Goal: Task Accomplishment & Management: Use online tool/utility

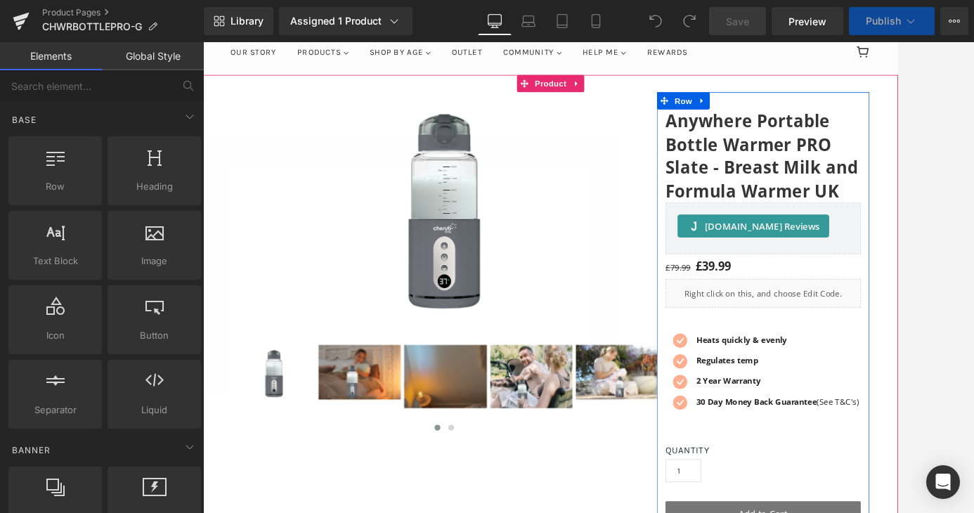
scroll to position [137, 0]
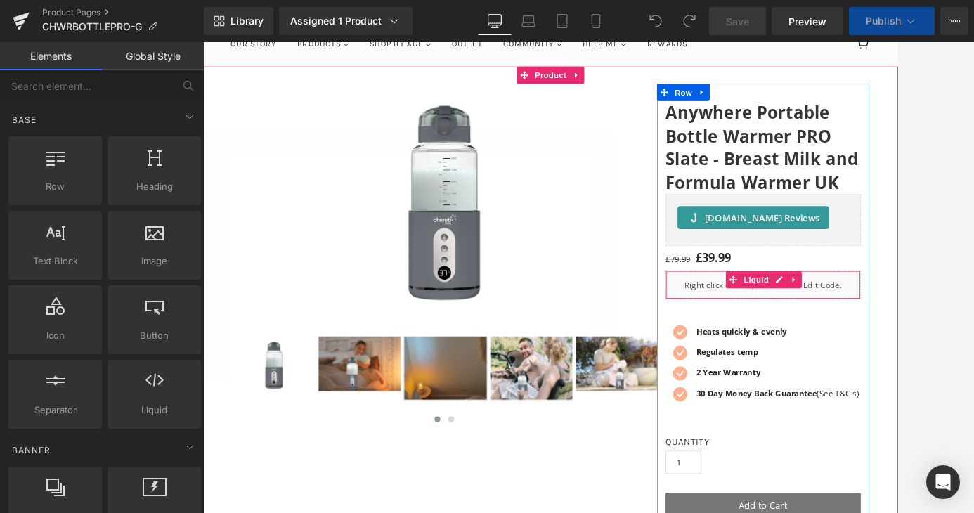
click at [845, 337] on div "Liquid" at bounding box center [888, 338] width 239 height 35
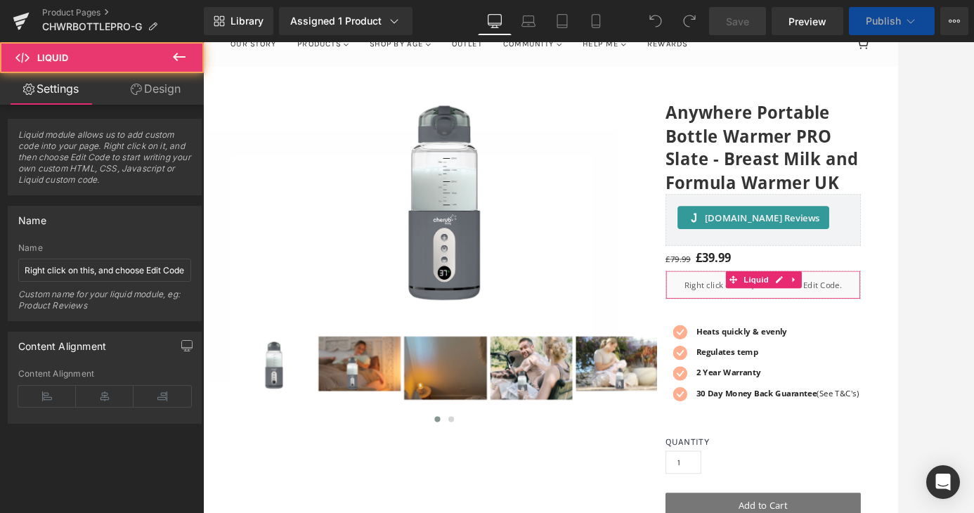
scroll to position [8311, 850]
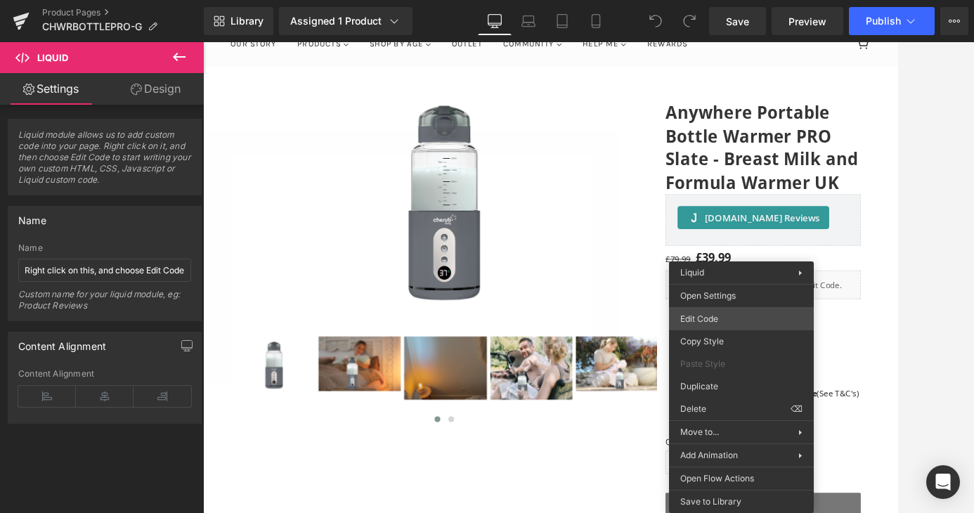
click at [730, 0] on div "You are previewing how the will restyle your page. You can not edit Elements in…" at bounding box center [487, 0] width 974 height 0
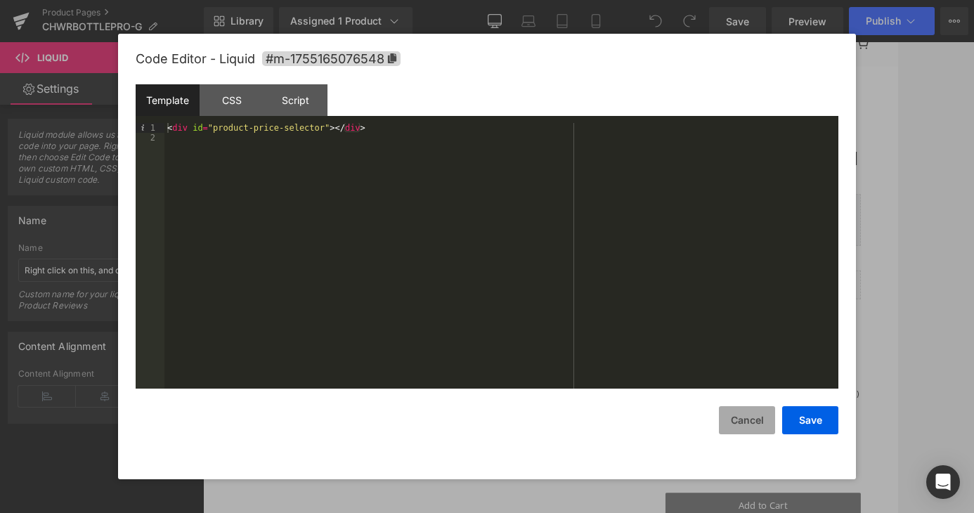
click at [752, 415] on button "Cancel" at bounding box center [747, 420] width 56 height 28
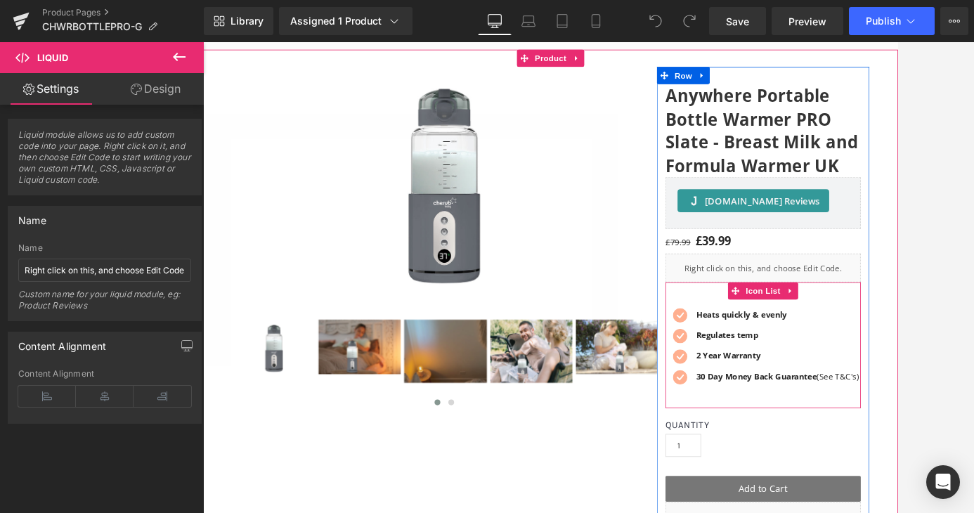
scroll to position [155, 0]
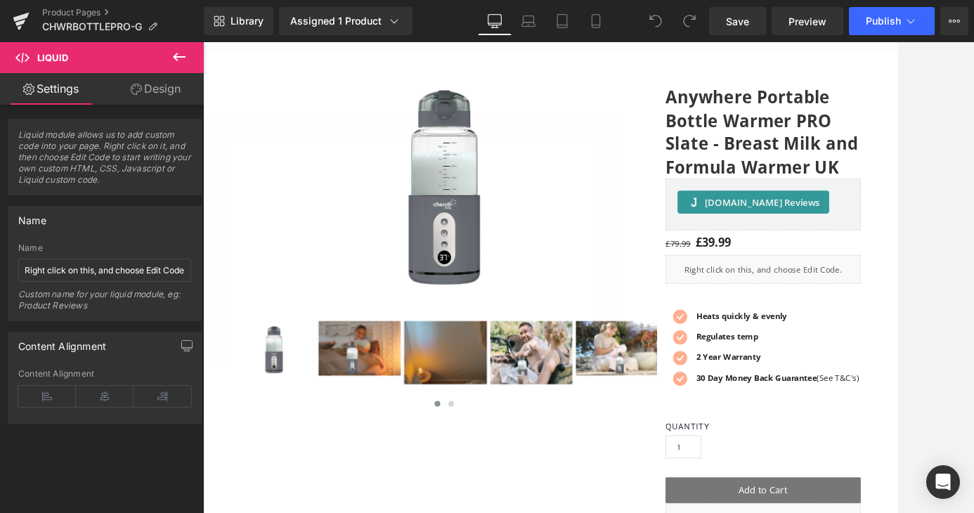
click at [181, 57] on icon at bounding box center [179, 57] width 13 height 8
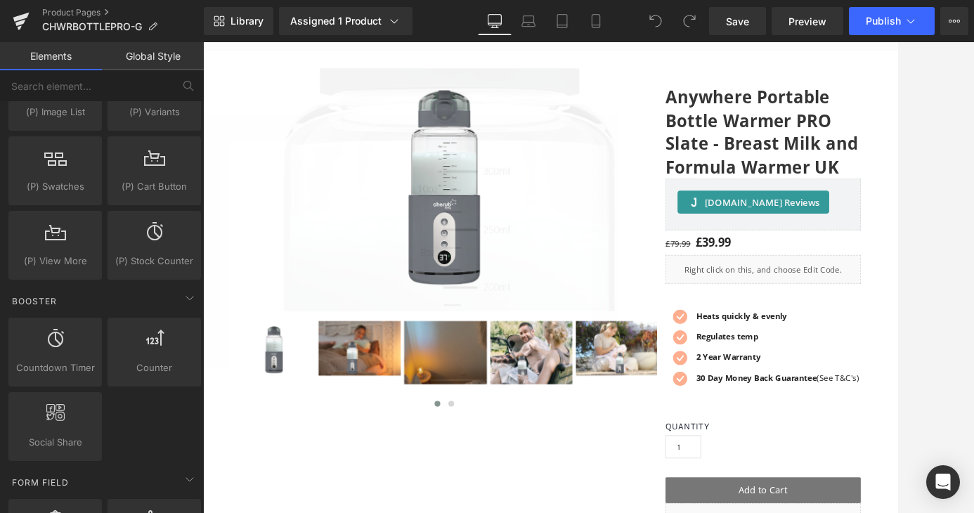
scroll to position [0, 0]
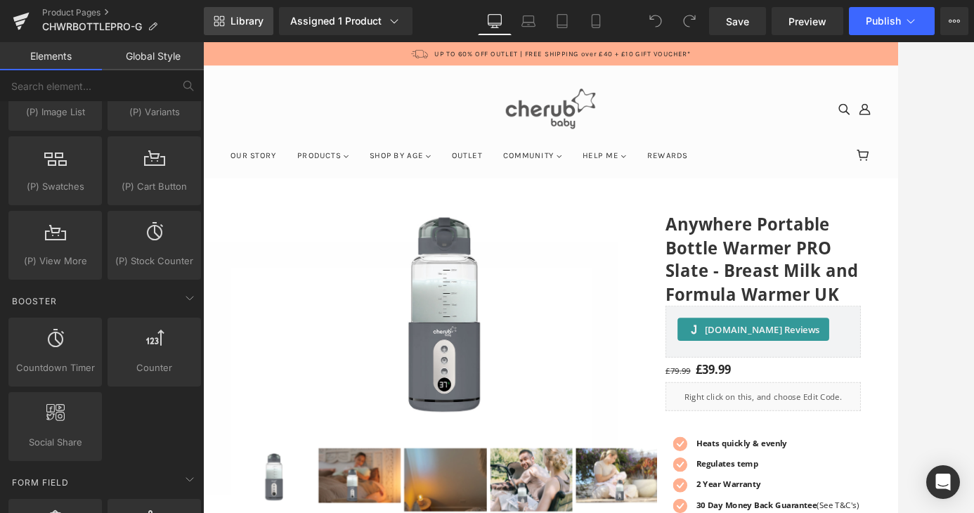
click at [234, 22] on span "Library" at bounding box center [247, 21] width 33 height 13
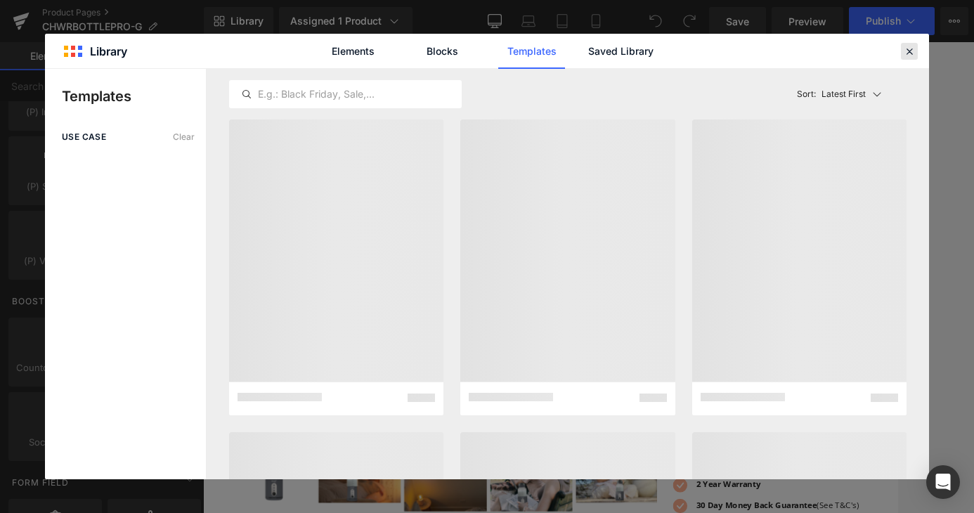
click at [876, 49] on icon at bounding box center [909, 51] width 13 height 13
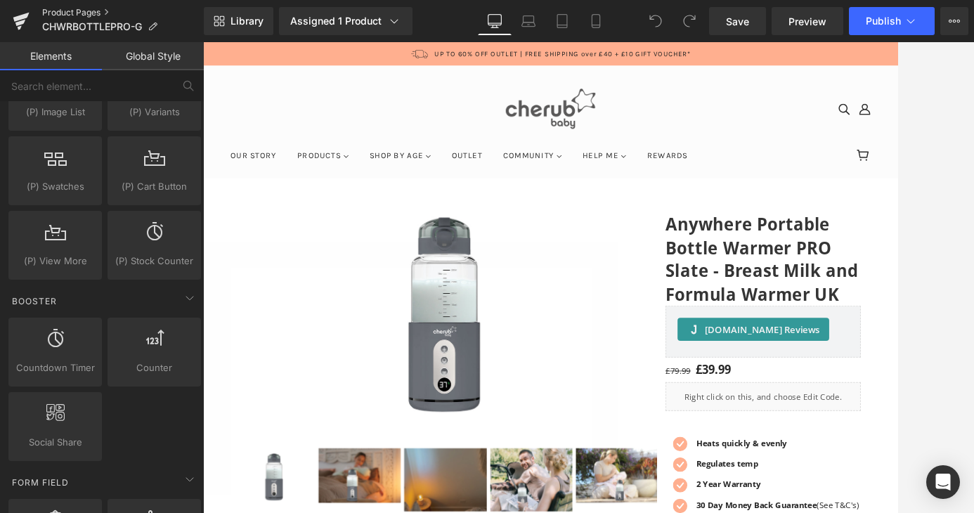
click at [74, 14] on link "Product Pages" at bounding box center [123, 12] width 162 height 11
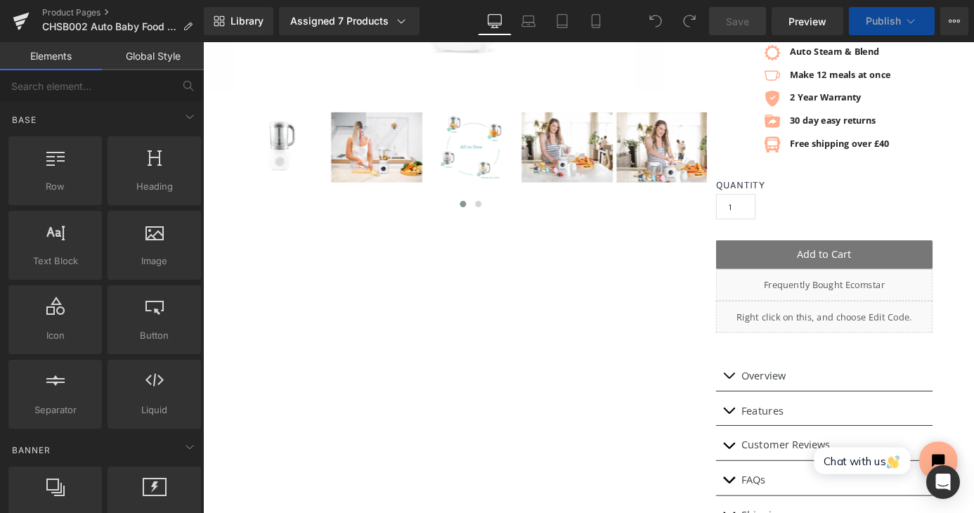
scroll to position [444, 0]
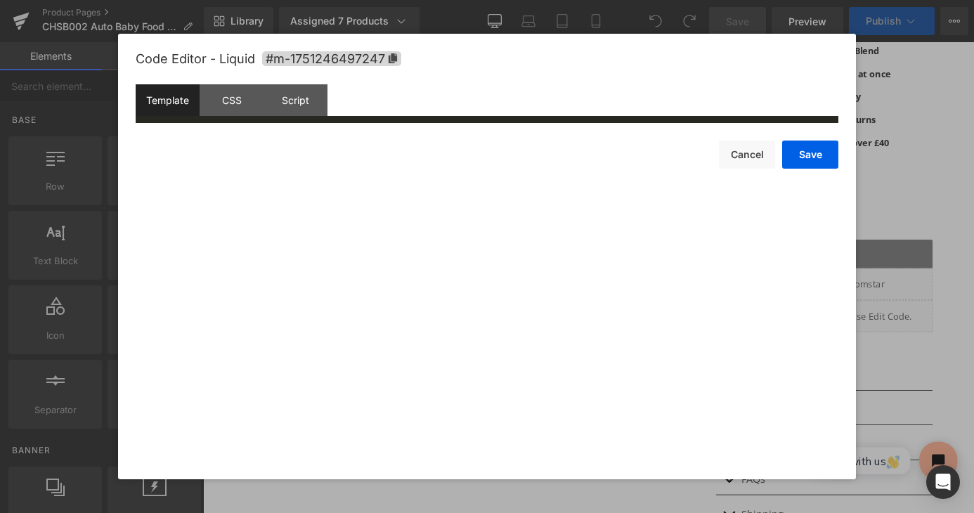
click at [793, 0] on div "You are previewing how the will restyle your page. You can not edit Elements in…" at bounding box center [487, 0] width 974 height 0
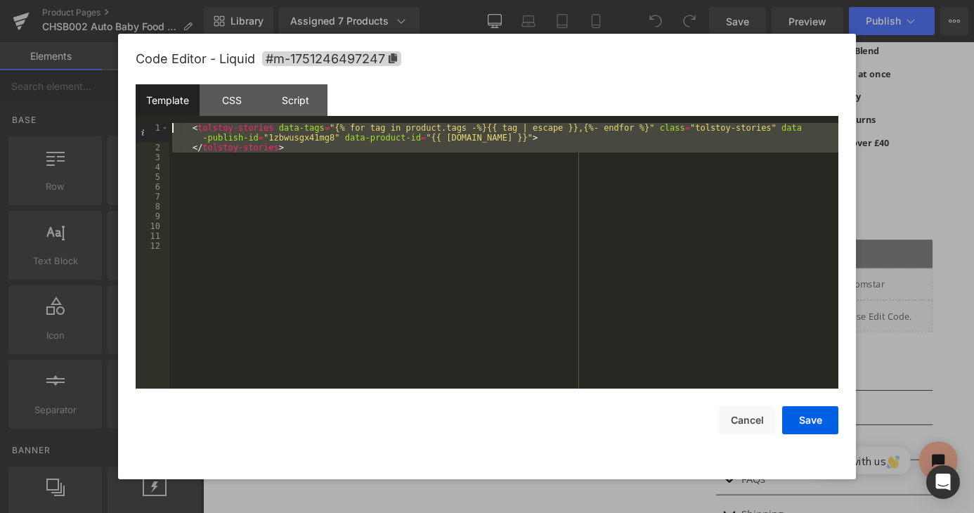
drag, startPoint x: 304, startPoint y: 153, endPoint x: 145, endPoint y: 107, distance: 166.1
click at [145, 107] on div "Template CSS Script Data 1 2 3 4 5 6 7 8 9 10 11 12 < tolstoy-stories data-tags…" at bounding box center [487, 236] width 703 height 304
click at [739, 420] on button "Cancel" at bounding box center [747, 420] width 56 height 28
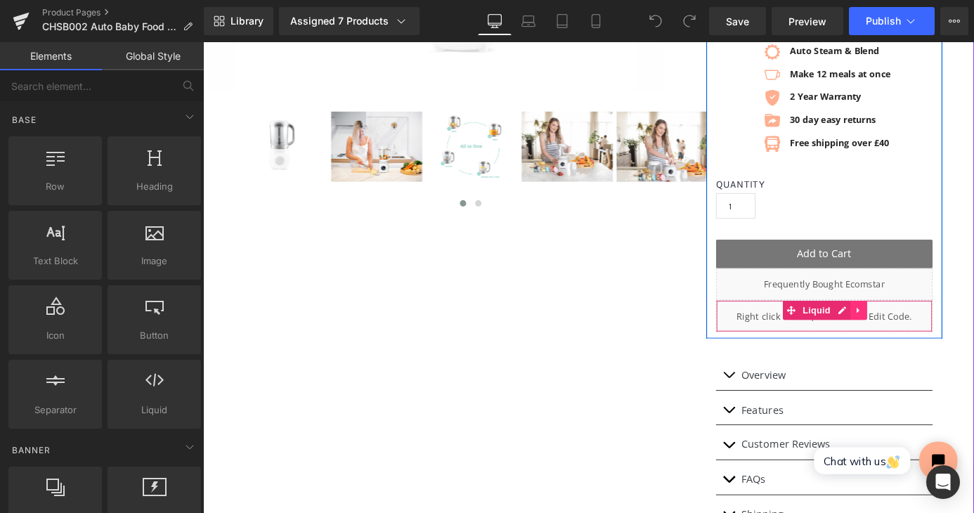
click at [928, 339] on icon at bounding box center [926, 338] width 10 height 11
click at [876, 338] on div "Liquid" at bounding box center [888, 344] width 239 height 35
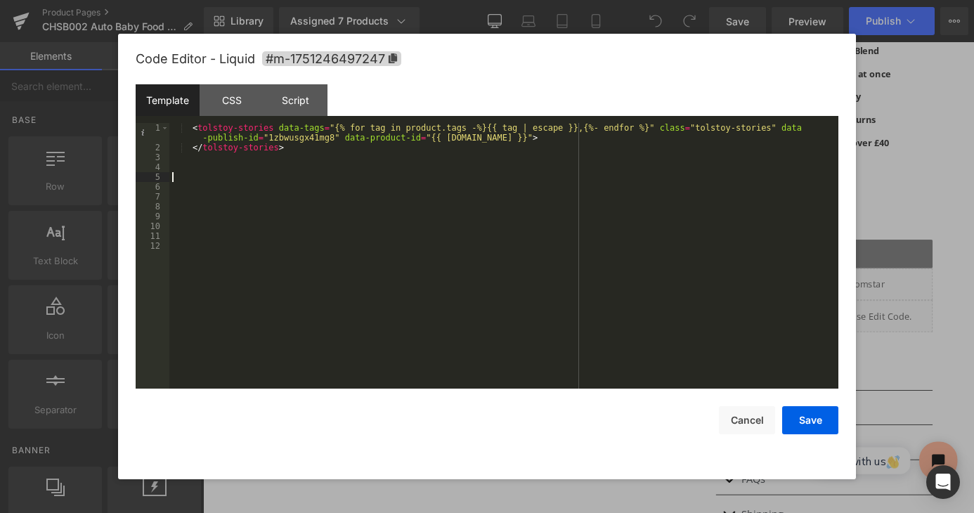
click at [479, 181] on div "< tolstoy-stories data-tags = "{% for tag in product.tags -%}{{ tag | escape }}…" at bounding box center [503, 270] width 669 height 295
click at [403, 164] on div "< tolstoy-stories data-tags = "{% for tag in product.tags -%}{{ tag | escape }}…" at bounding box center [503, 270] width 669 height 295
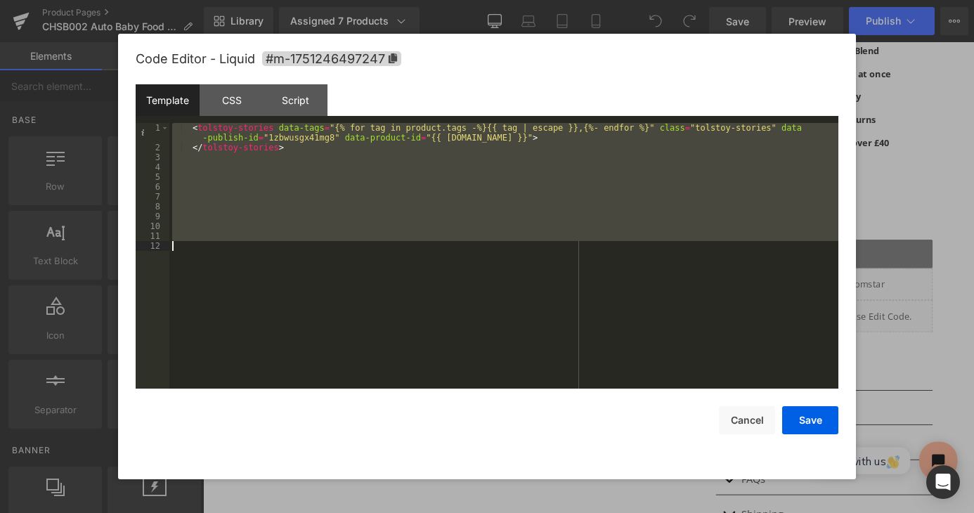
click at [346, 146] on div "< tolstoy-stories data-tags = "{% for tag in product.tags -%}{{ tag | escape }}…" at bounding box center [503, 270] width 669 height 295
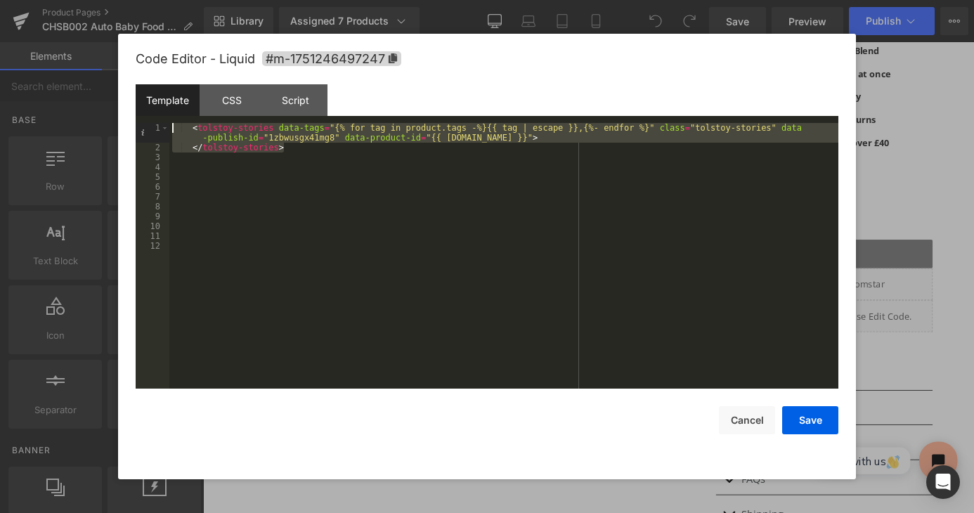
drag, startPoint x: 313, startPoint y: 148, endPoint x: 153, endPoint y: 125, distance: 162.5
click at [153, 125] on pre "1 2 3 4 5 6 7 8 9 10 11 12 < tolstoy-stories data-tags = "{% for tag in product…" at bounding box center [487, 256] width 703 height 266
click at [746, 420] on button "Cancel" at bounding box center [747, 420] width 56 height 28
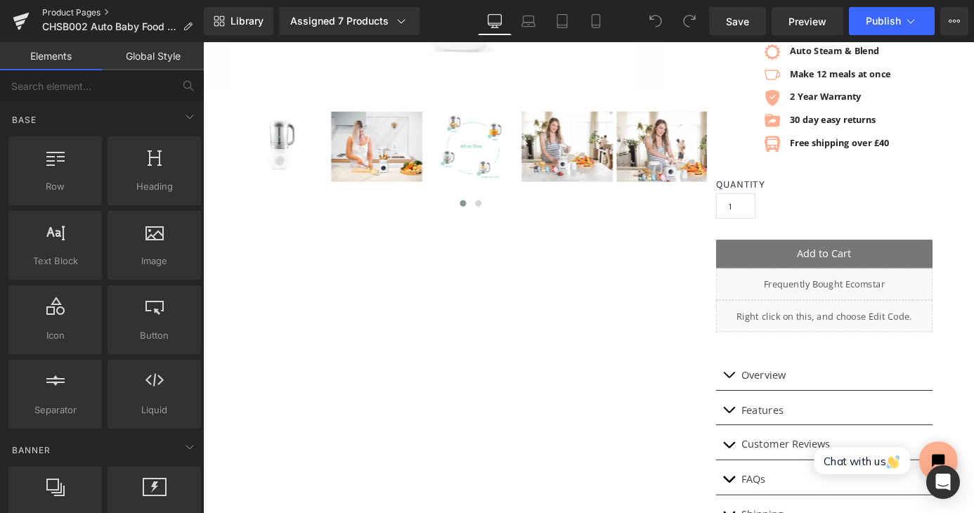
click at [70, 12] on link "Product Pages" at bounding box center [123, 12] width 162 height 11
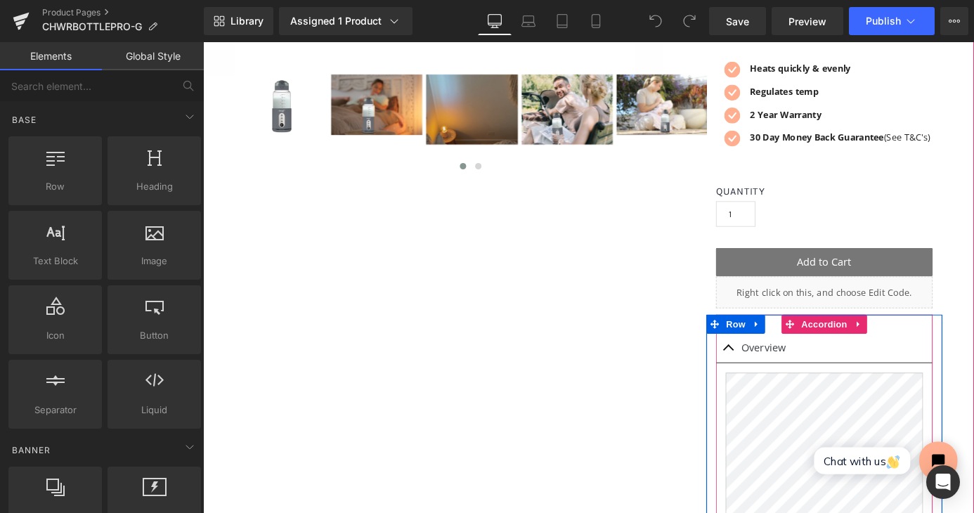
scroll to position [444, 0]
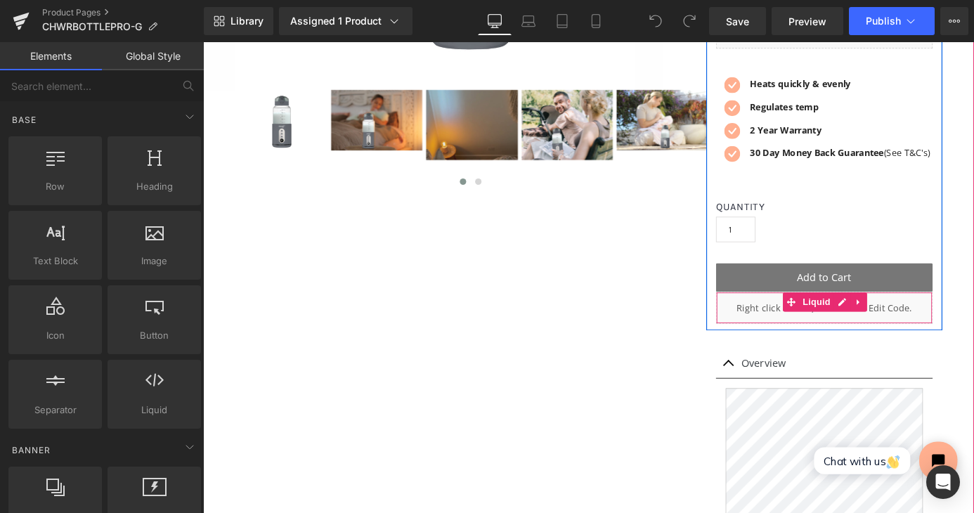
click at [908, 325] on div "Liquid" at bounding box center [888, 335] width 239 height 35
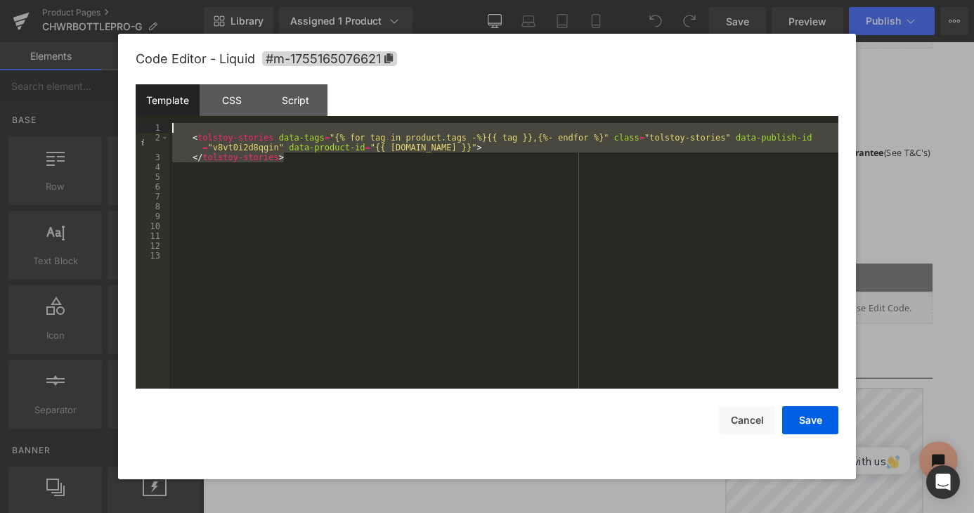
drag, startPoint x: 301, startPoint y: 158, endPoint x: 141, endPoint y: 132, distance: 162.3
click at [141, 132] on pre "1 2 3 4 5 6 7 8 9 10 11 12 13 < tolstoy-stories data-tags = "{% for tag in prod…" at bounding box center [487, 256] width 703 height 266
click at [751, 420] on button "Cancel" at bounding box center [747, 420] width 56 height 28
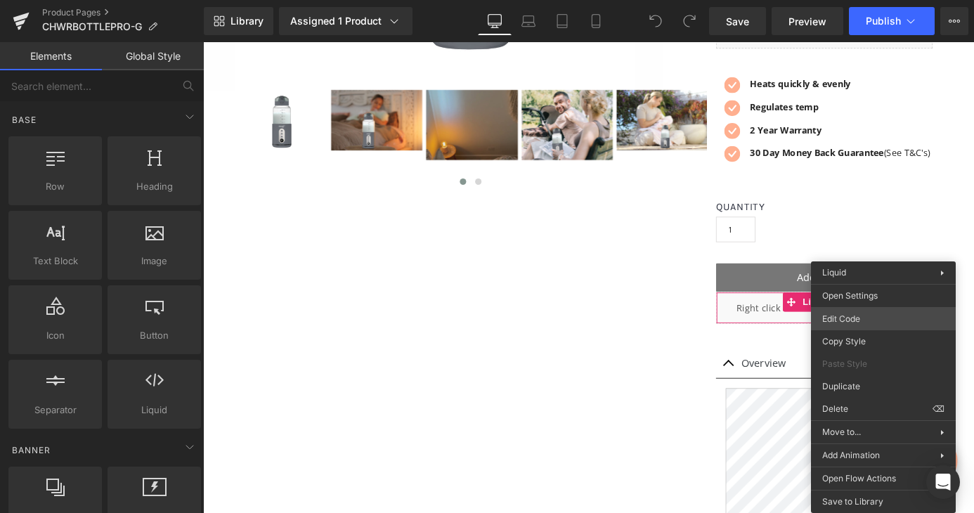
click at [869, 316] on body "You are previewing how the will restyle your page. You can not edit Elements in…" at bounding box center [487, 256] width 974 height 513
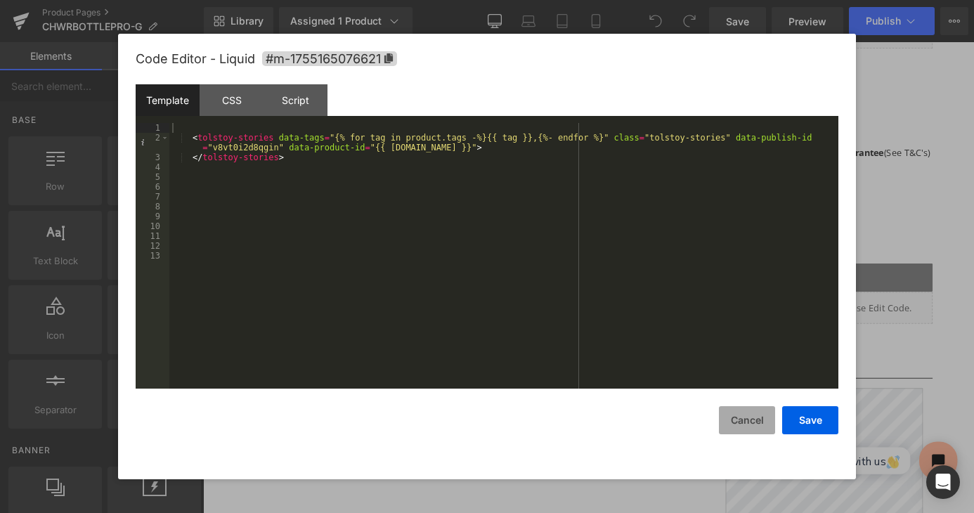
click at [745, 427] on button "Cancel" at bounding box center [747, 420] width 56 height 28
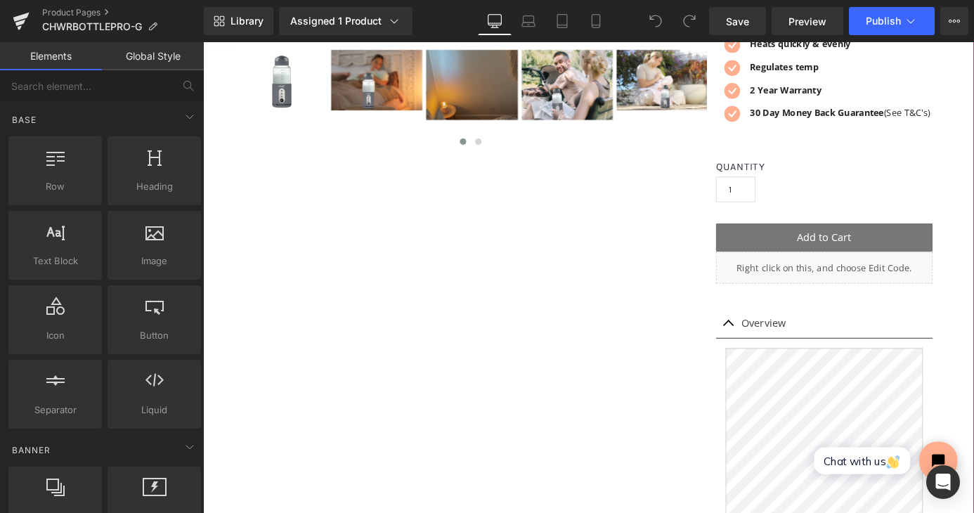
scroll to position [512, 0]
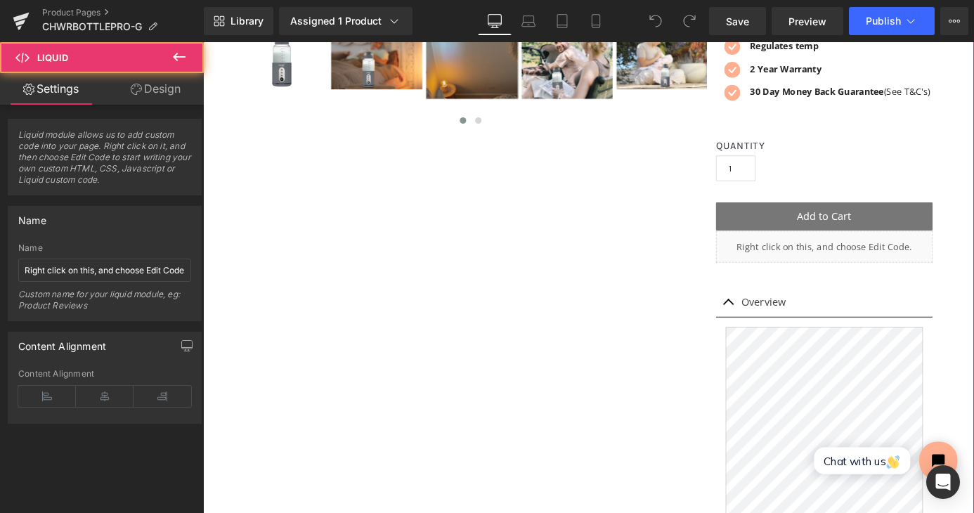
click at [805, 275] on div "Liquid" at bounding box center [888, 267] width 239 height 35
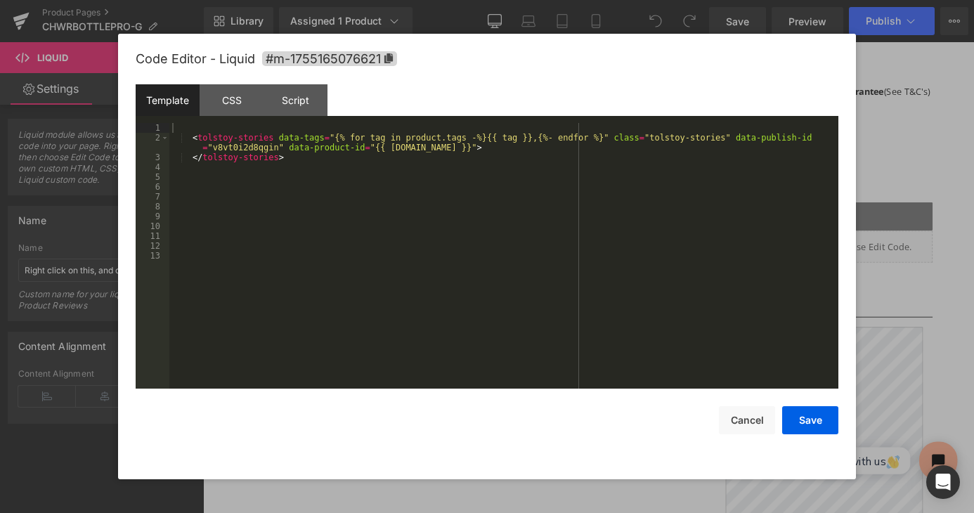
click at [726, 0] on div "You are previewing how the will restyle your page. You can not edit Elements in…" at bounding box center [487, 0] width 974 height 0
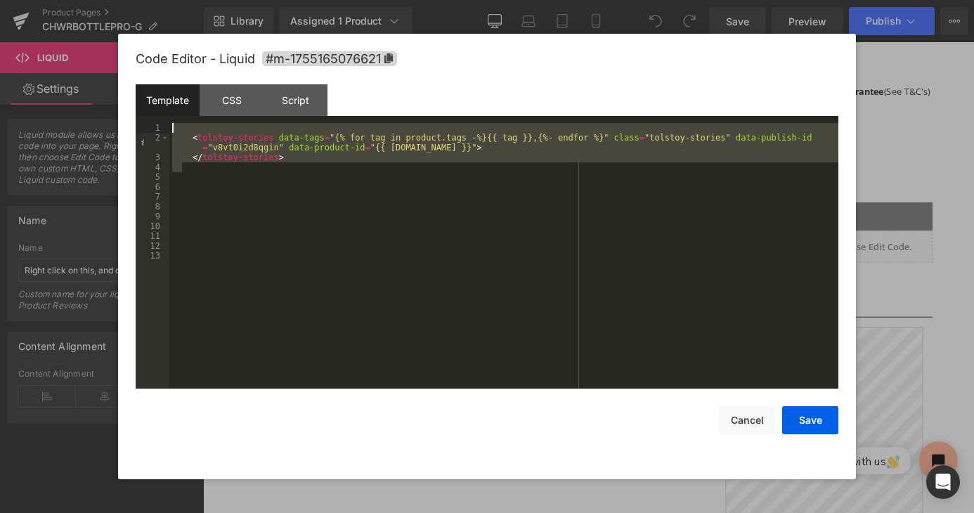
drag, startPoint x: 323, startPoint y: 164, endPoint x: 133, endPoint y: 108, distance: 198.6
click at [133, 108] on div "Code Editor - Liquid #m-1755165076621 Template CSS Script Data 1 2 3 4 5 6 7 8 …" at bounding box center [487, 257] width 738 height 446
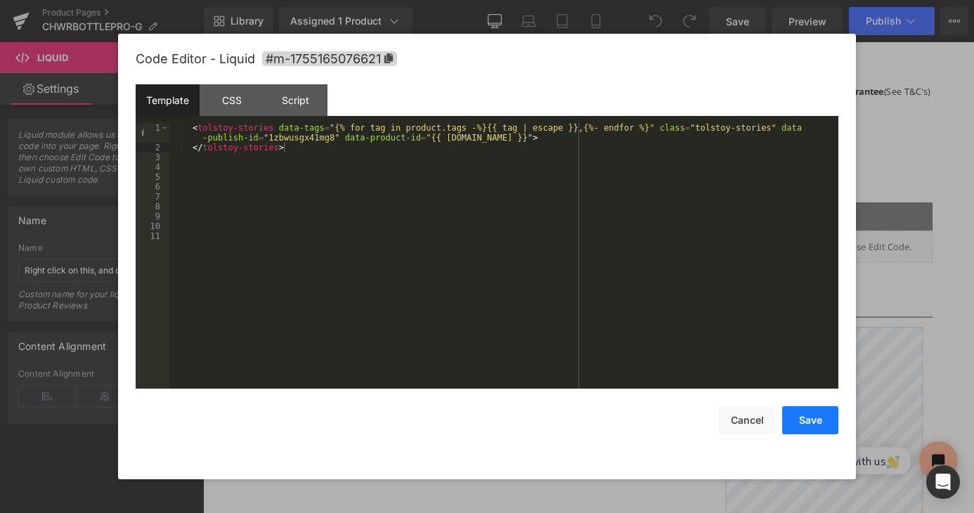
click at [815, 422] on button "Save" at bounding box center [810, 420] width 56 height 28
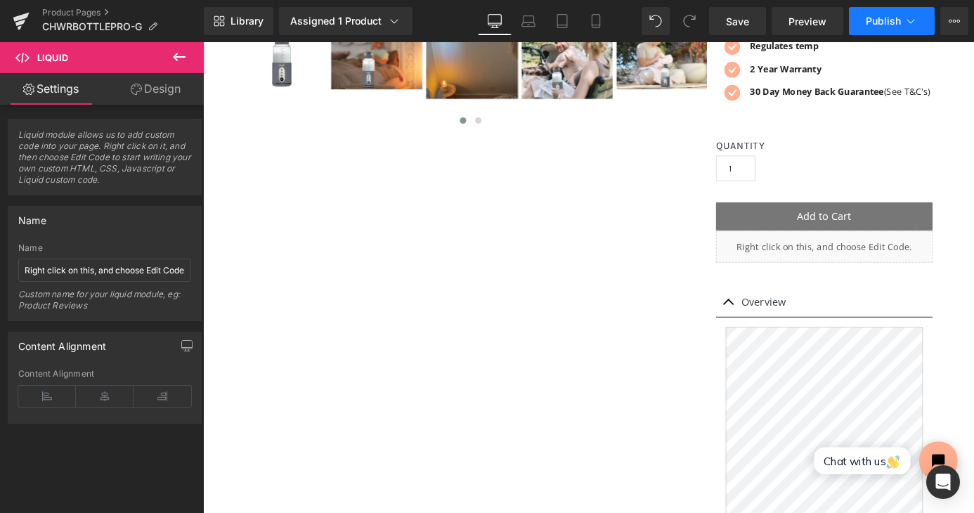
click at [888, 21] on span "Publish" at bounding box center [883, 20] width 35 height 11
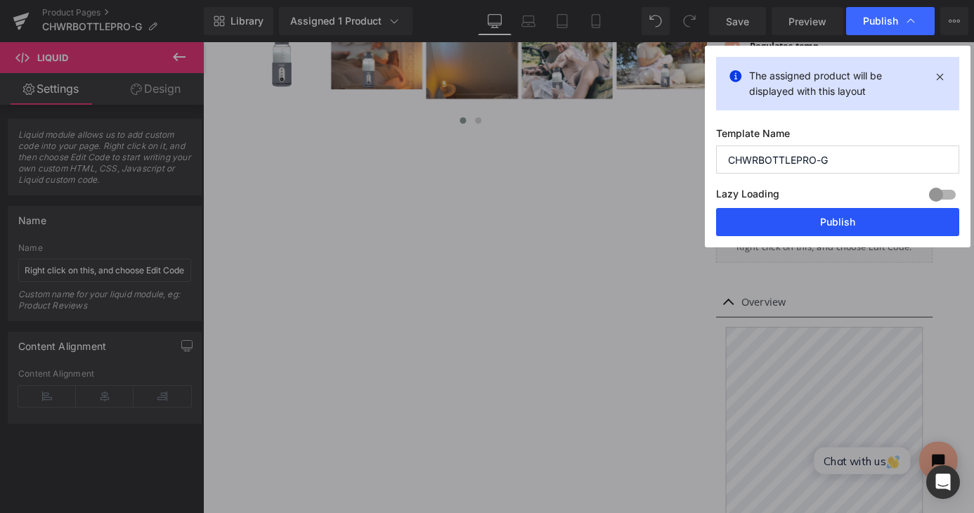
click at [808, 221] on button "Publish" at bounding box center [837, 222] width 243 height 28
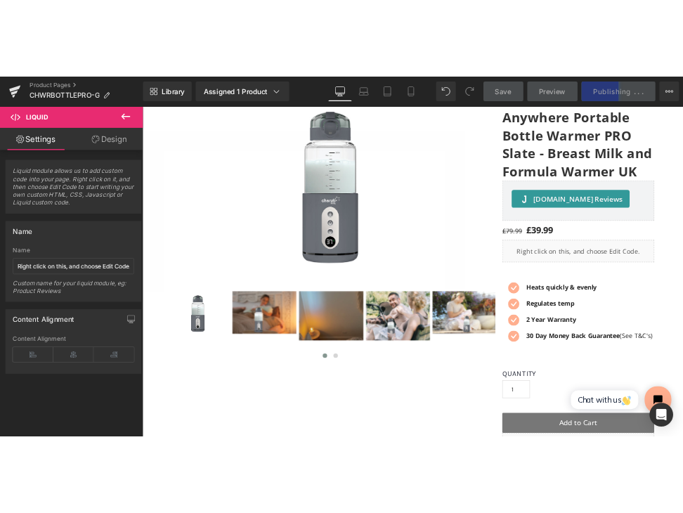
scroll to position [214, 0]
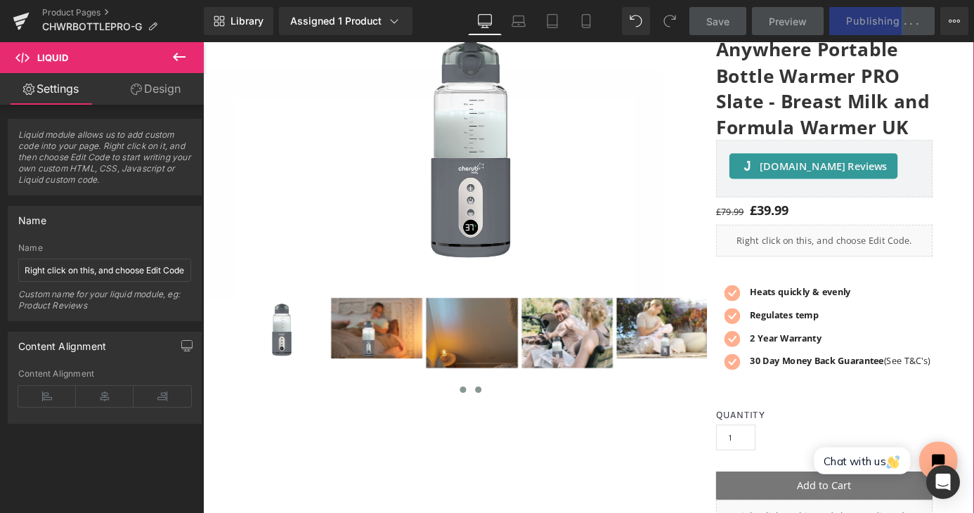
click at [508, 425] on span at bounding box center [506, 425] width 7 height 7
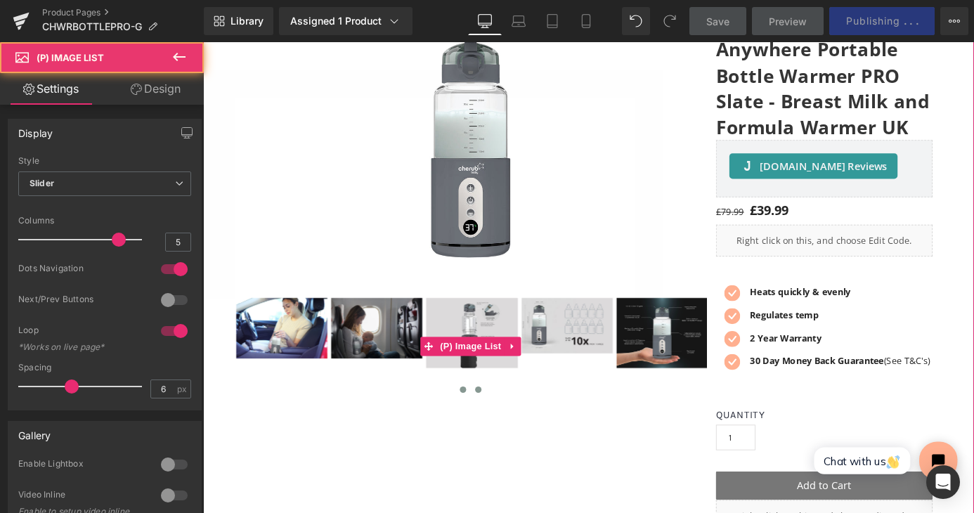
click at [488, 426] on span at bounding box center [489, 425] width 7 height 7
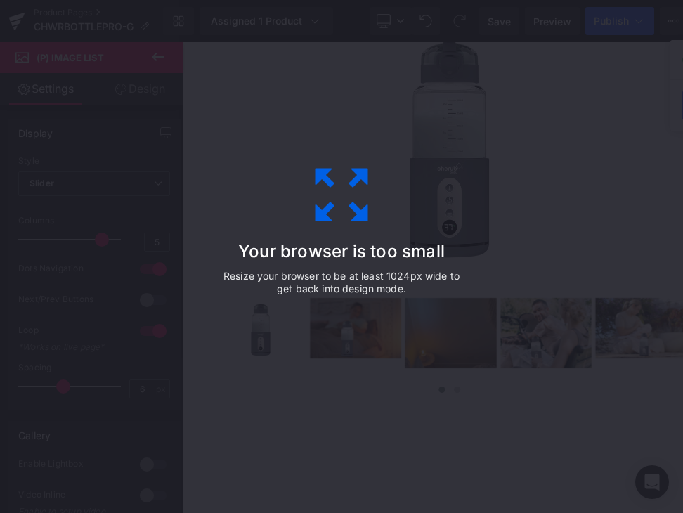
click at [540, 48] on div "Your browser is too small Resize your browser to be at least 1024px wide to get…" at bounding box center [341, 256] width 683 height 513
